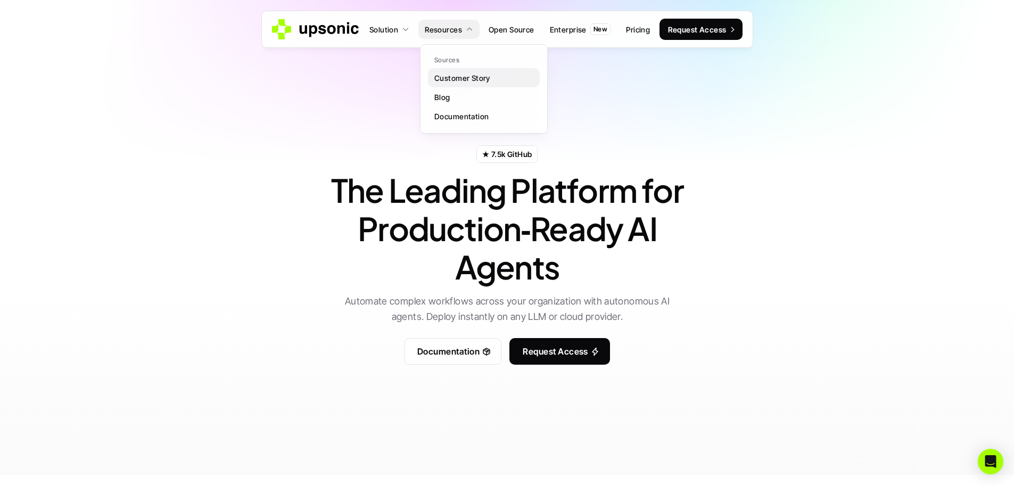
click at [458, 77] on p "Customer Story" at bounding box center [462, 77] width 56 height 11
